Goal: Task Accomplishment & Management: Manage account settings

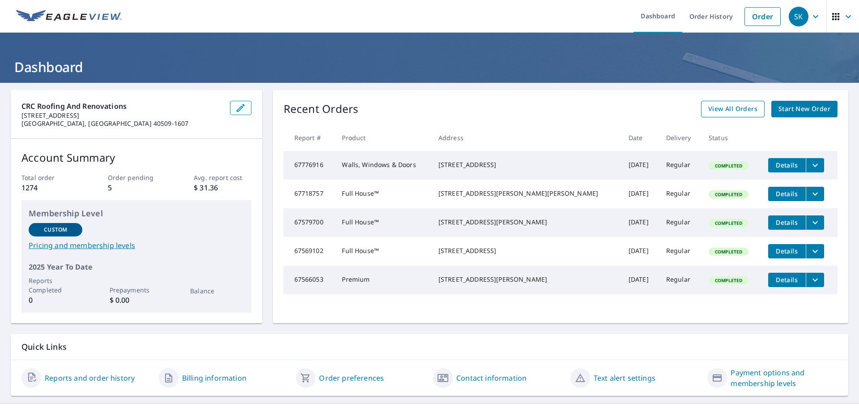
click at [738, 106] on span "View All Orders" at bounding box center [732, 108] width 49 height 11
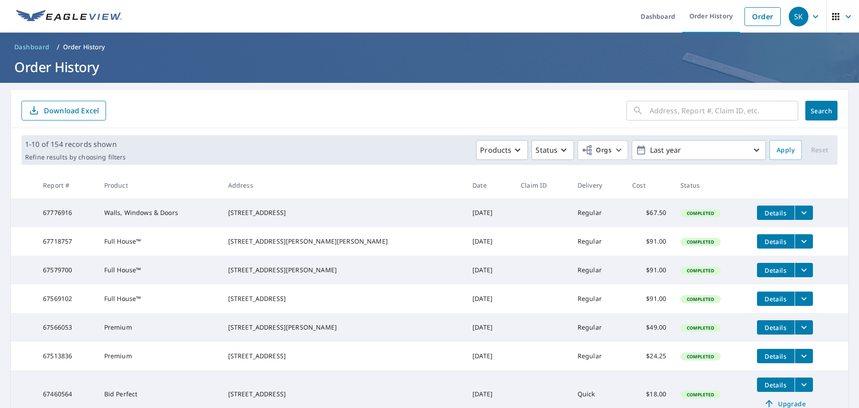
click at [690, 106] on input "text" at bounding box center [724, 110] width 149 height 25
type input "1206"
click button "Search" at bounding box center [822, 111] width 32 height 20
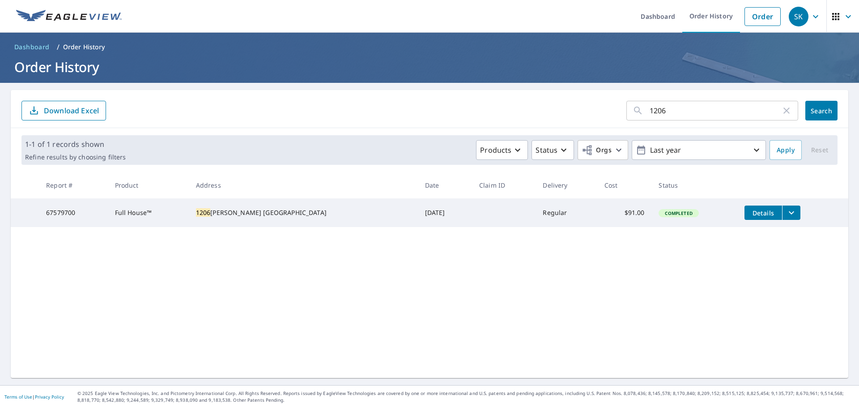
click at [786, 215] on icon "filesDropdownBtn-67579700" at bounding box center [791, 212] width 11 height 11
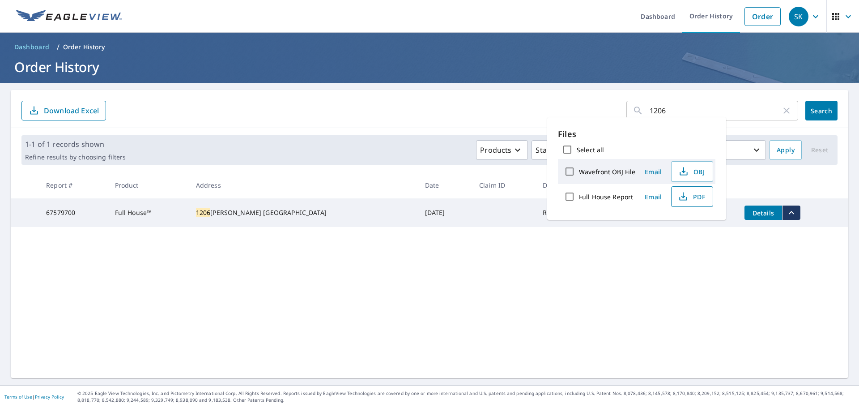
click at [691, 199] on span "PDF" at bounding box center [691, 196] width 29 height 11
